Goal: Task Accomplishment & Management: Manage account settings

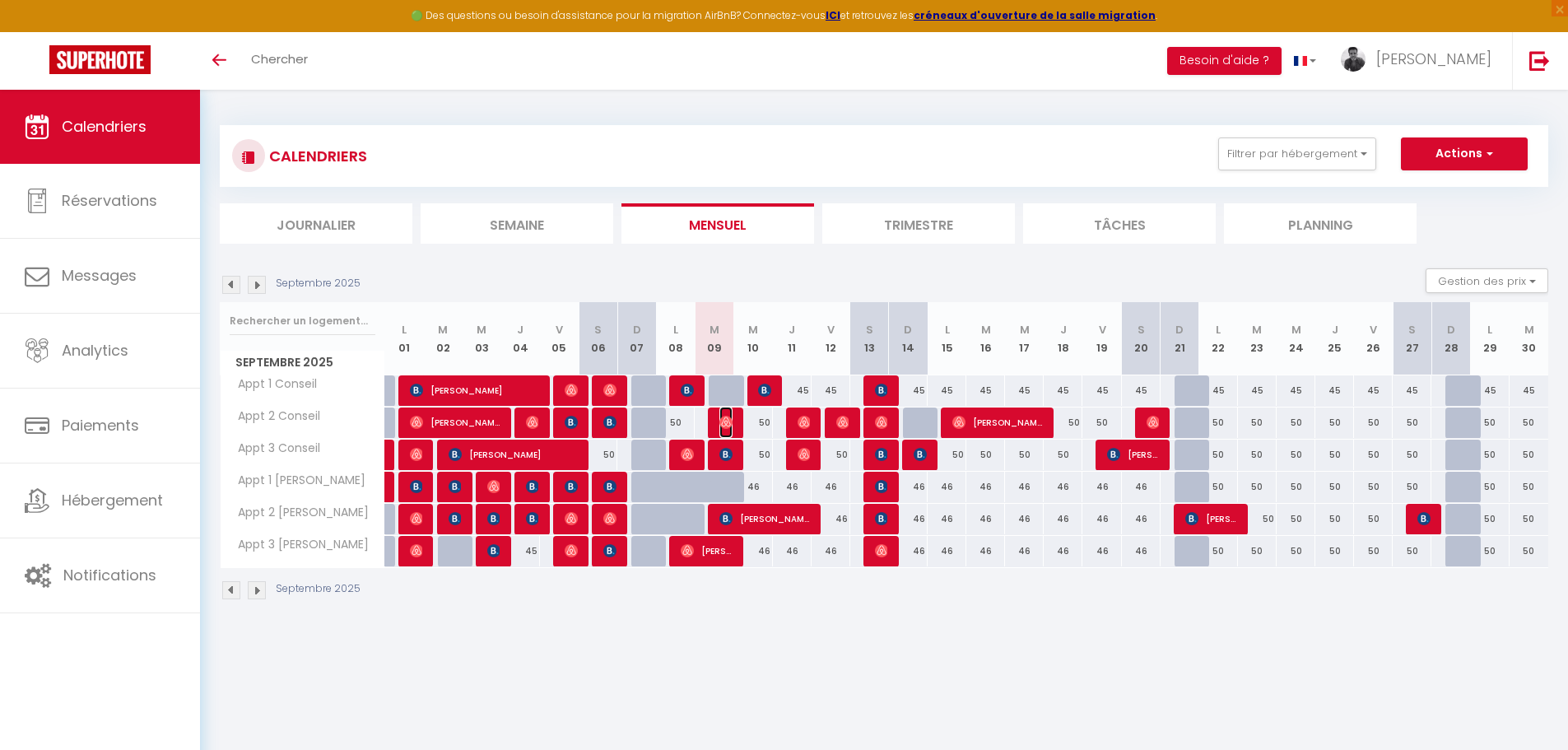
click at [722, 419] on img at bounding box center [726, 422] width 13 height 13
select select "OK"
select select "0"
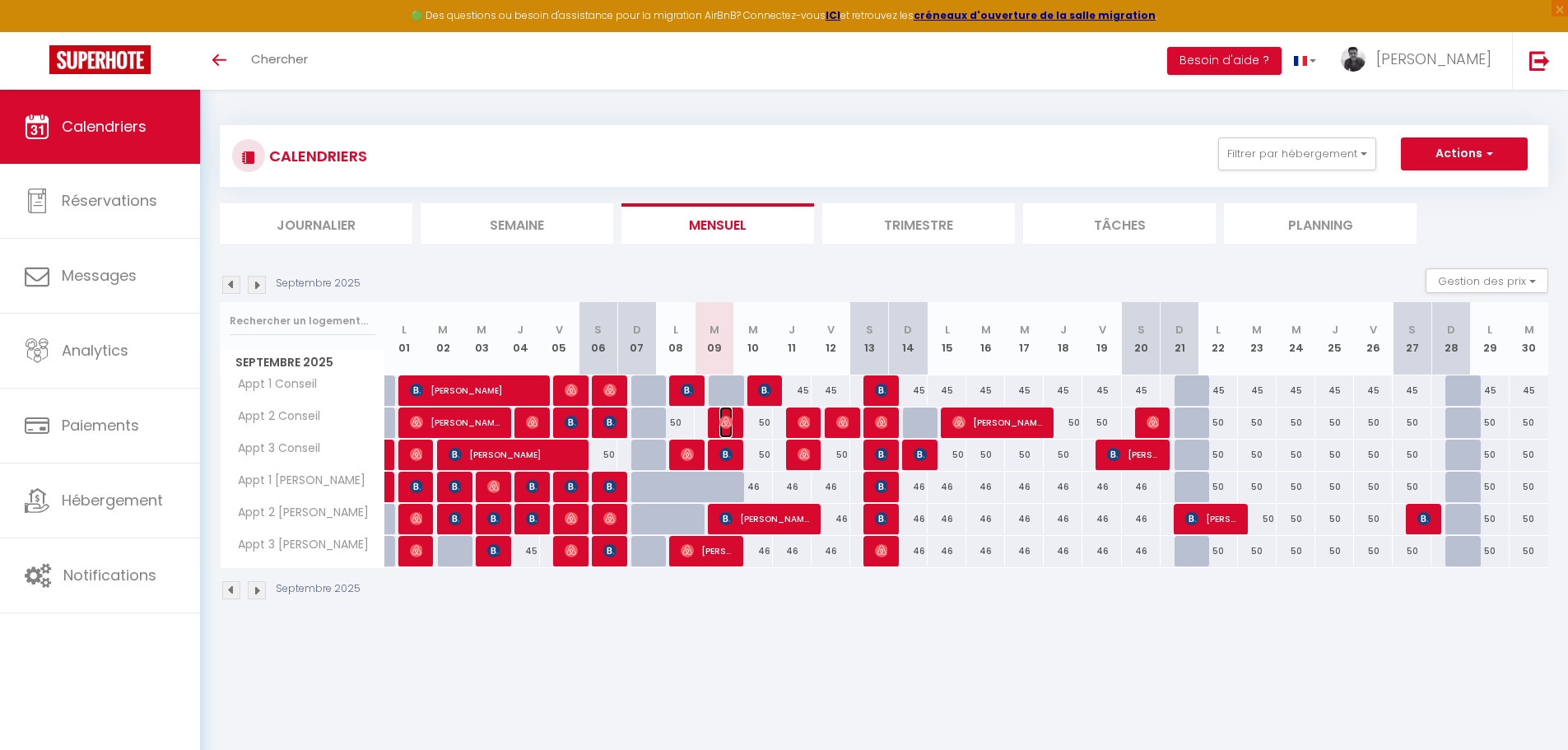
select select "1"
select select
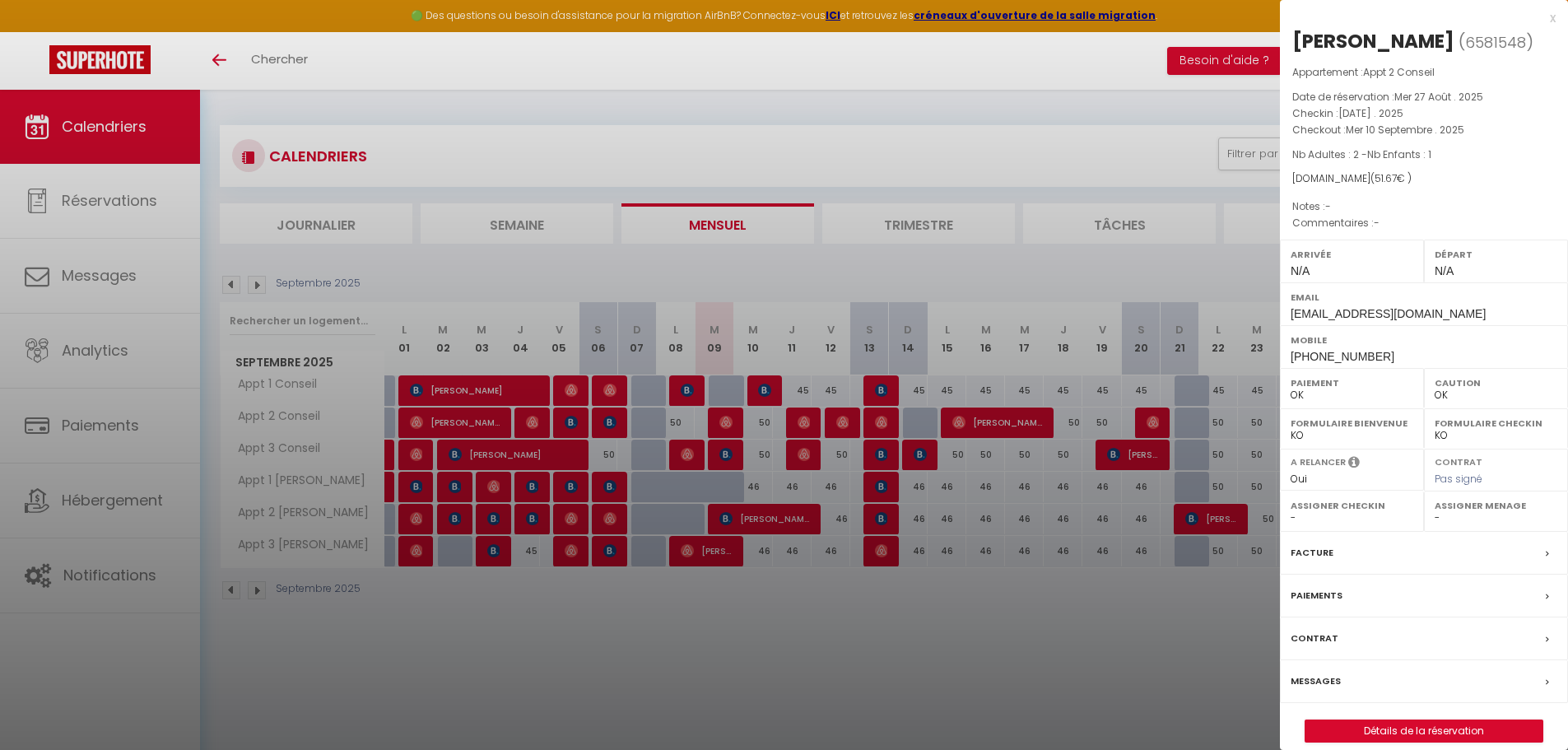
click at [1479, 513] on label "Assigner Menage" at bounding box center [1496, 506] width 123 height 17
click at [1453, 513] on label "Assigner Menage" at bounding box center [1496, 506] width 123 height 17
click at [1443, 526] on select "- [PERSON_NAME]" at bounding box center [1496, 518] width 123 height 15
click at [1118, 665] on div at bounding box center [784, 375] width 1568 height 750
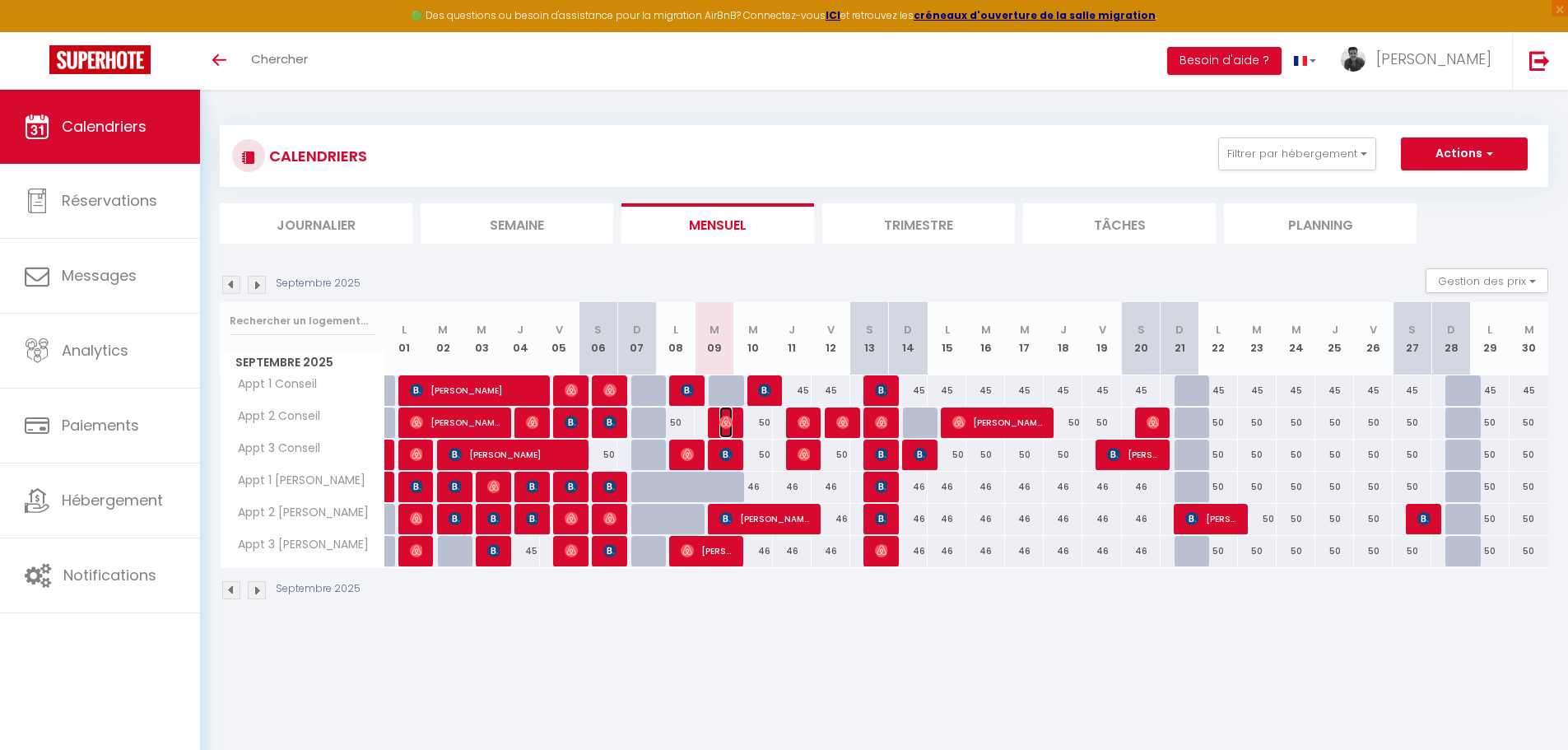
click at [725, 430] on span "[PERSON_NAME]" at bounding box center [726, 421] width 13 height 31
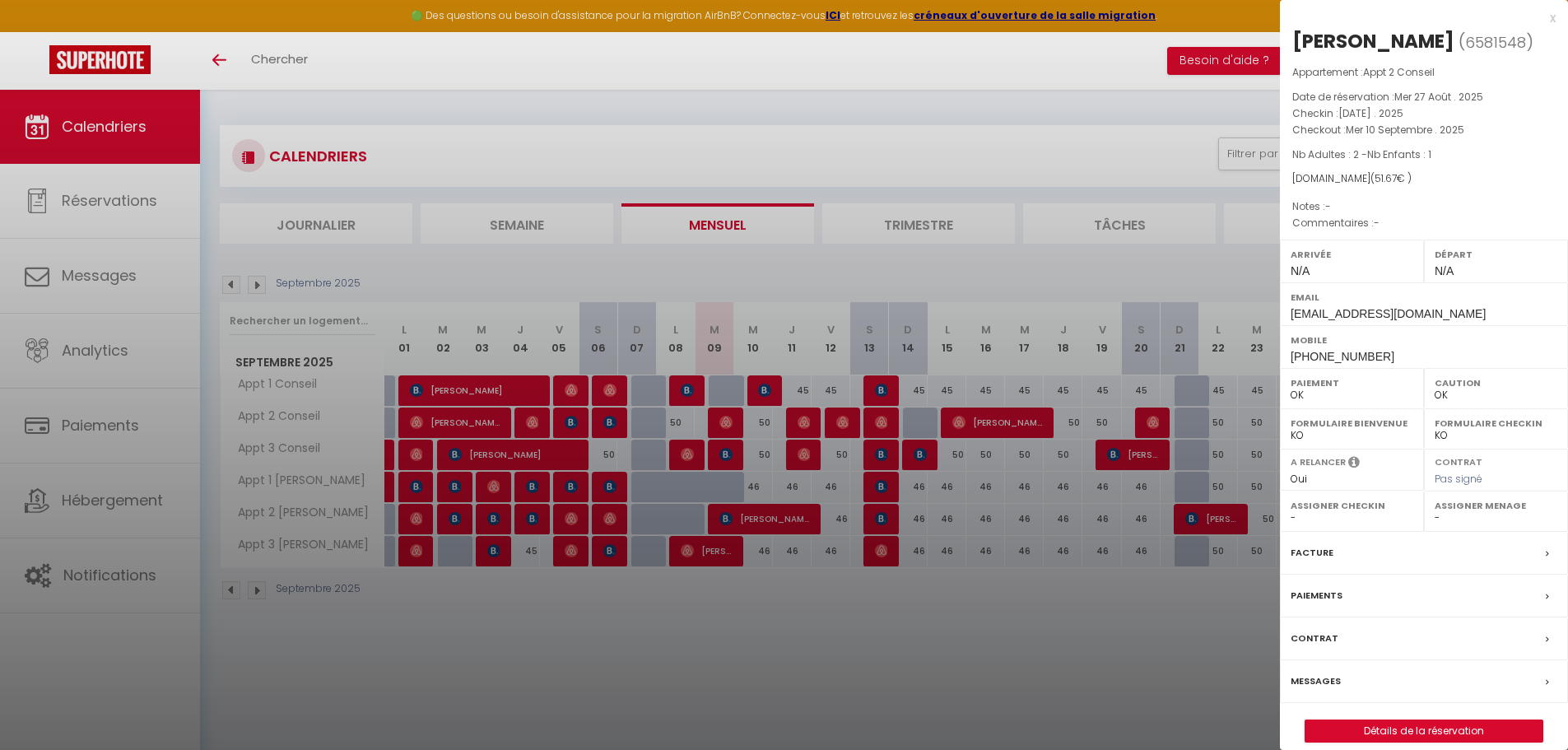
click at [1442, 526] on select "- [PERSON_NAME]" at bounding box center [1496, 518] width 123 height 15
select select "52472"
click at [1435, 526] on select "- [PERSON_NAME]" at bounding box center [1496, 518] width 123 height 15
click at [899, 683] on div at bounding box center [784, 375] width 1568 height 750
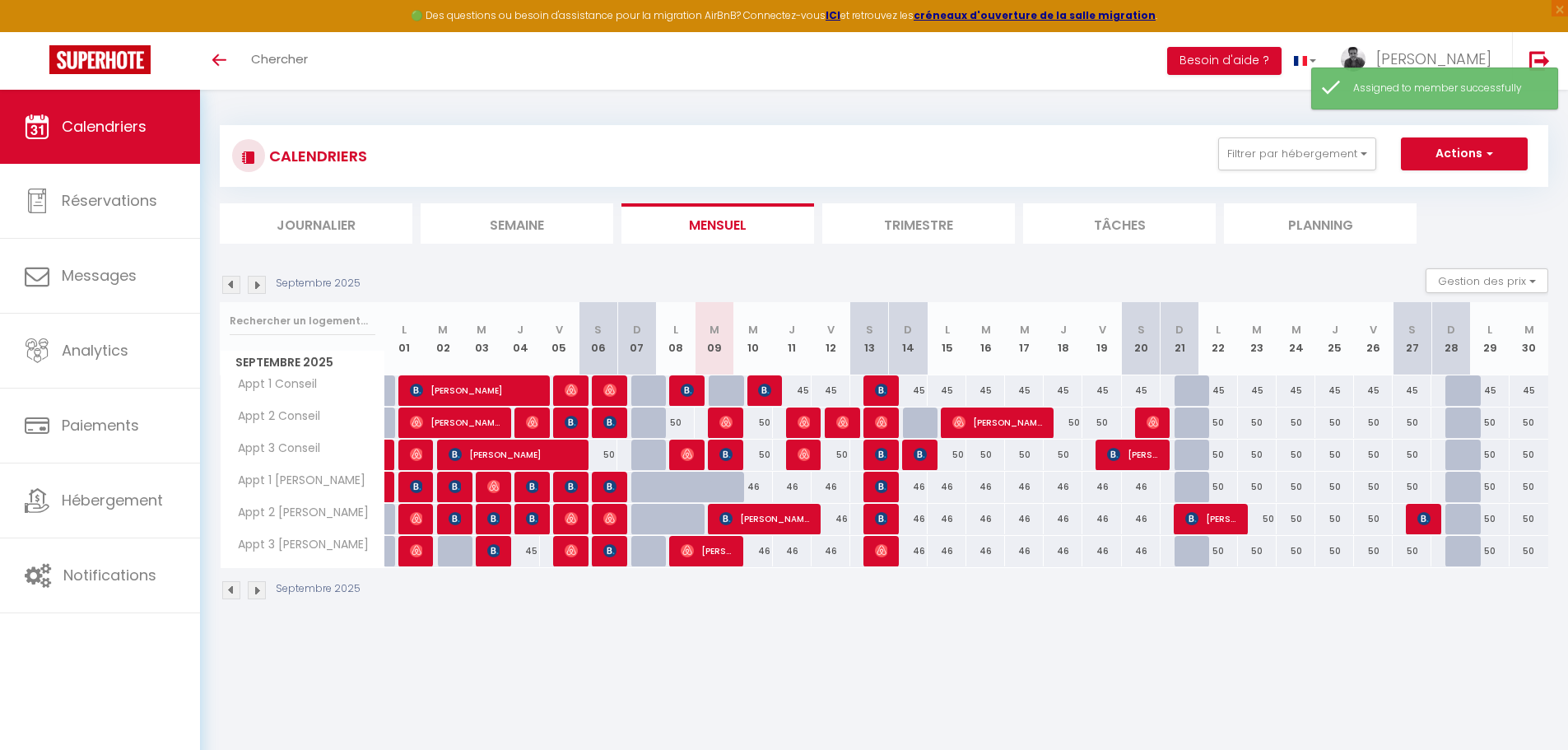
click at [718, 454] on div at bounding box center [726, 454] width 38 height 31
click at [725, 454] on img at bounding box center [726, 454] width 13 height 13
select select "KO"
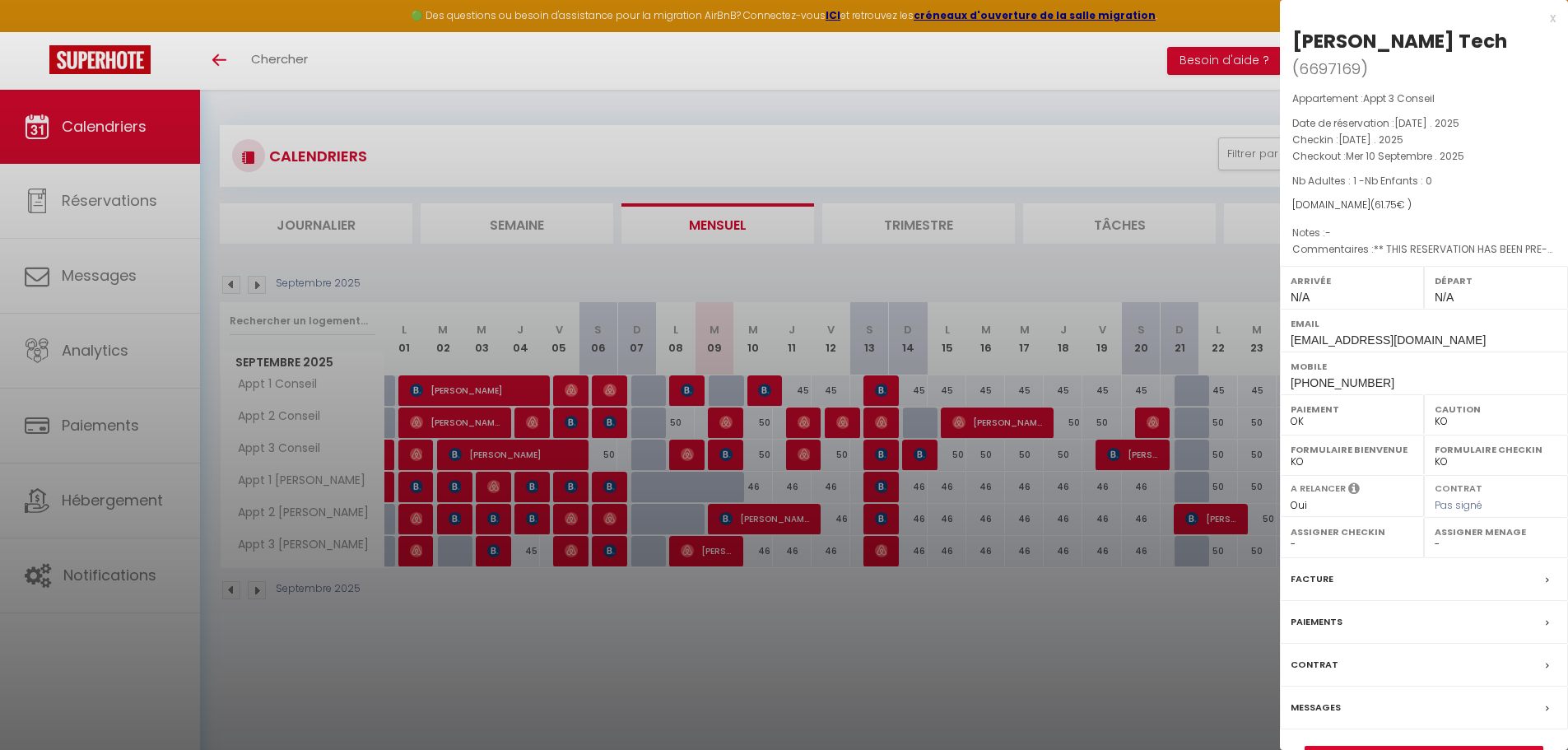
click at [1437, 537] on select "- [PERSON_NAME]" at bounding box center [1496, 544] width 123 height 15
select select "52472"
click at [1435, 537] on select "- [PERSON_NAME]" at bounding box center [1496, 544] width 123 height 15
click at [733, 624] on div at bounding box center [784, 375] width 1568 height 750
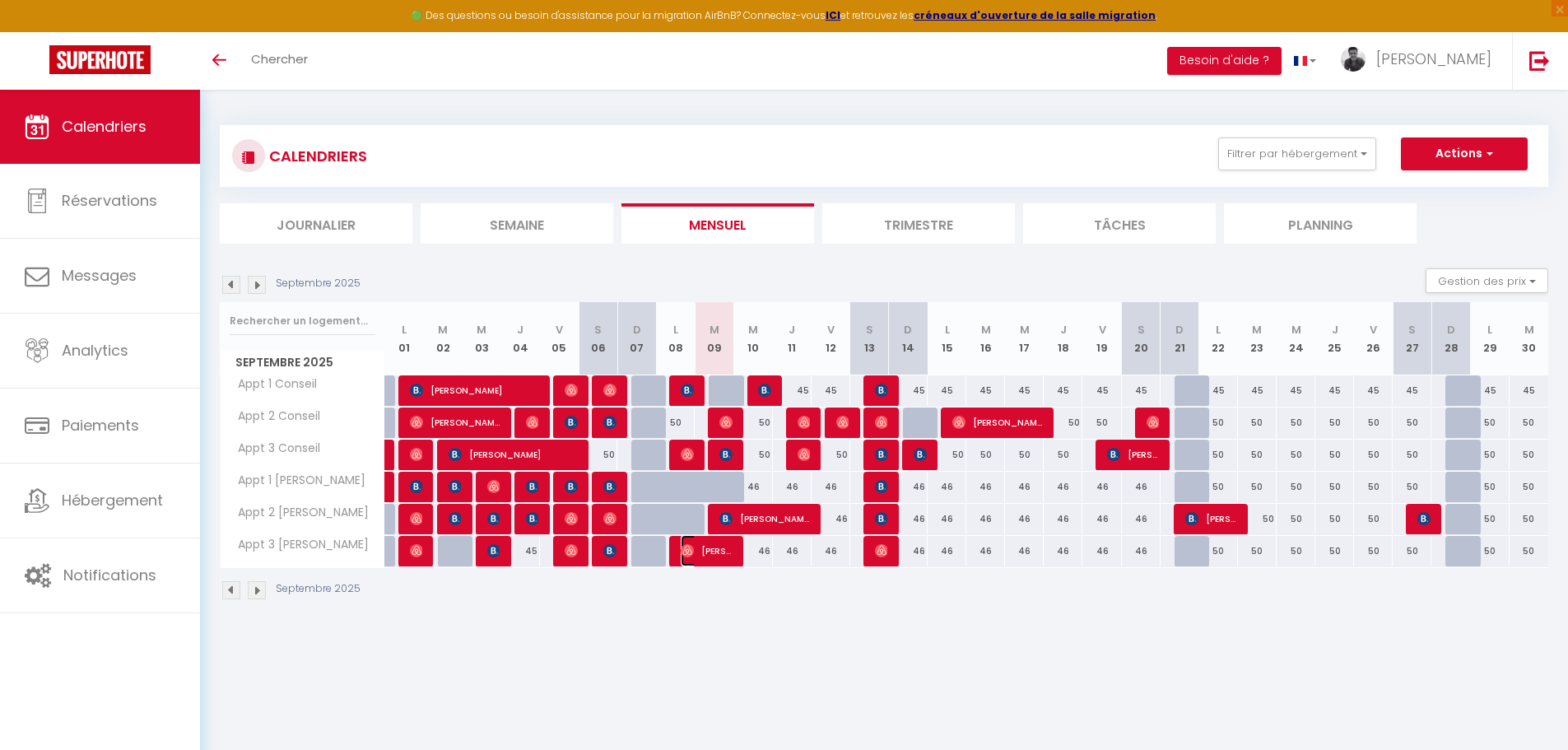
click at [723, 549] on span "[PERSON_NAME]" at bounding box center [706, 550] width 52 height 31
select select "OK"
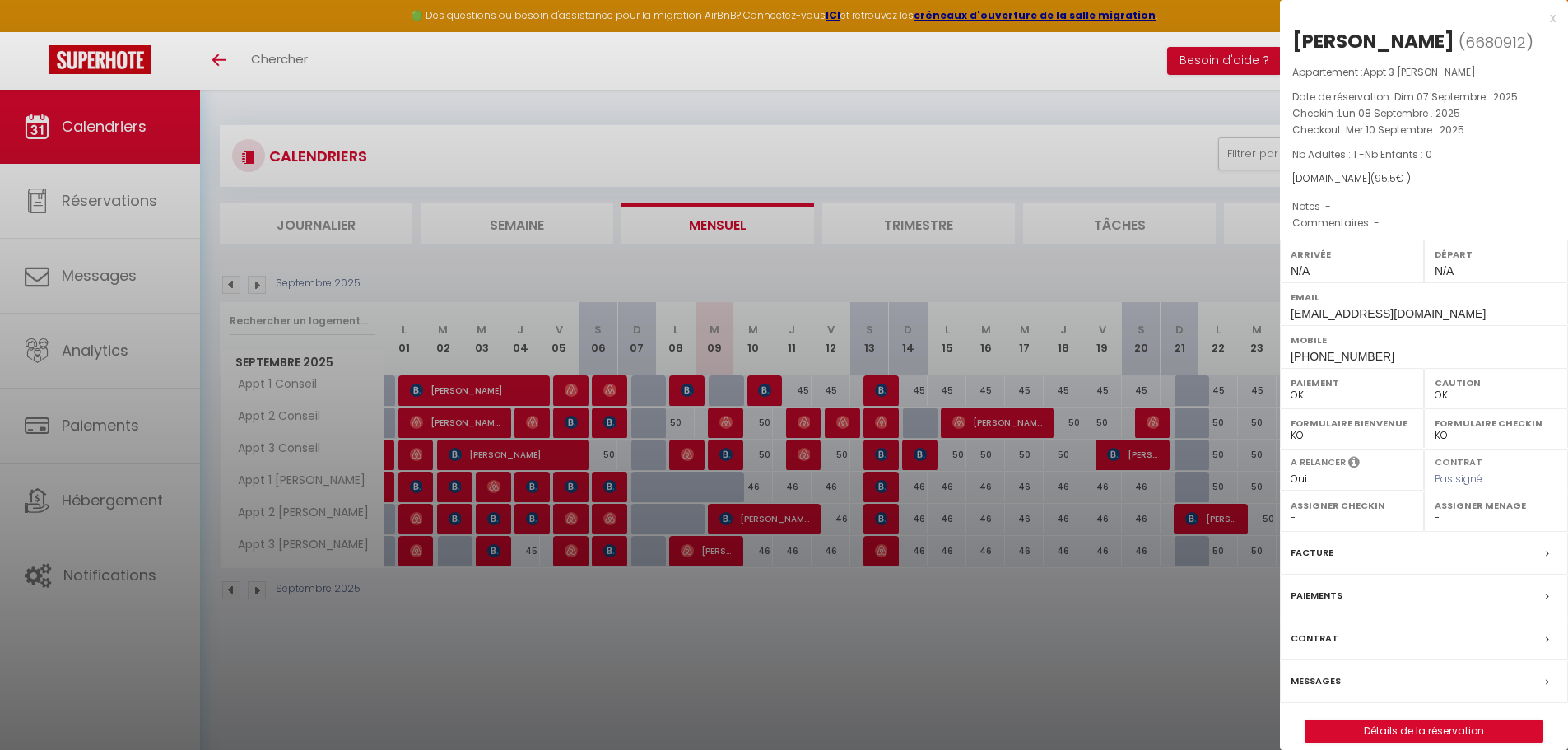
click at [1458, 511] on label "Assigner Menage" at bounding box center [1496, 506] width 123 height 17
click at [1440, 519] on select "- [PERSON_NAME]" at bounding box center [1496, 518] width 123 height 15
select select "52472"
click at [1435, 511] on select "- [PERSON_NAME]" at bounding box center [1496, 518] width 123 height 15
click at [1111, 675] on div at bounding box center [784, 375] width 1568 height 750
